Goal: Find specific page/section: Find specific page/section

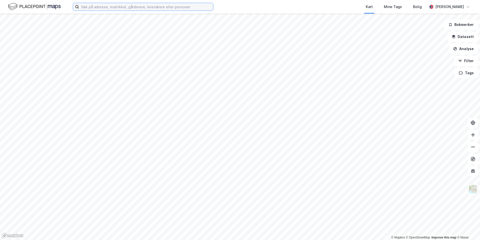
click at [101, 8] on input at bounding box center [146, 7] width 134 height 8
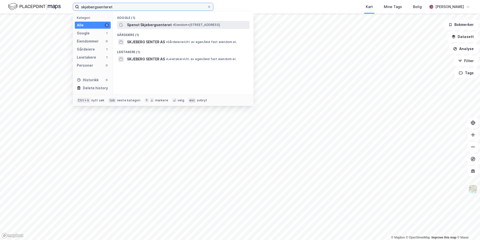
type input "skjebergsenteret"
click at [137, 25] on span "Spenst Skjebergsenteret" at bounding box center [149, 25] width 45 height 6
